Goal: Information Seeking & Learning: Learn about a topic

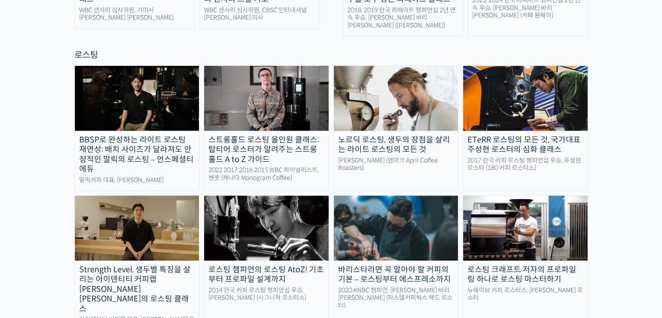
scroll to position [769, 0]
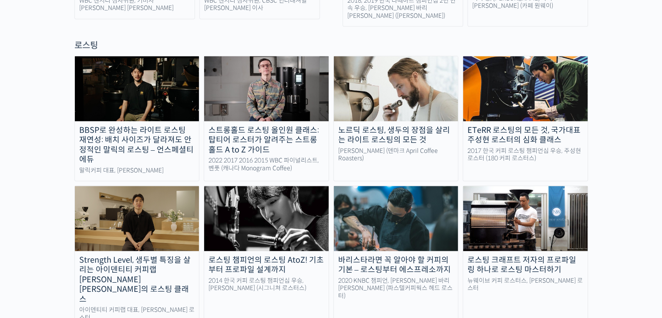
click at [270, 255] on div "로스팅 챔피언의 로스팅 AtoZ! 기초부터 프로파일 설계까지" at bounding box center [266, 265] width 124 height 20
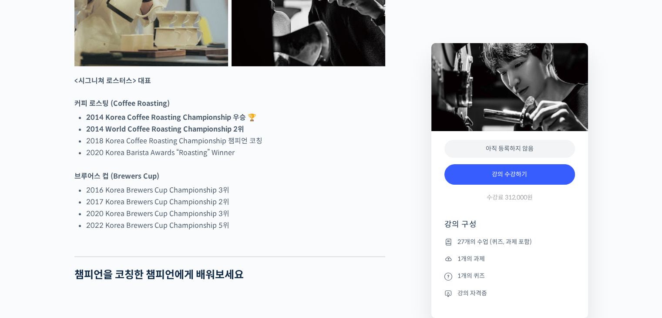
scroll to position [506, 0]
